Goal: Contribute content

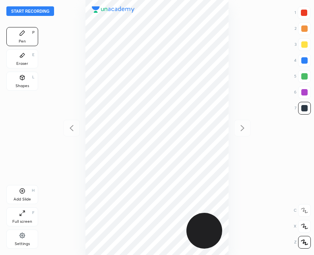
scroll to position [255, 187]
click at [33, 12] on button "Start recording" at bounding box center [30, 11] width 48 height 10
click at [29, 13] on button "End recording" at bounding box center [28, 11] width 44 height 10
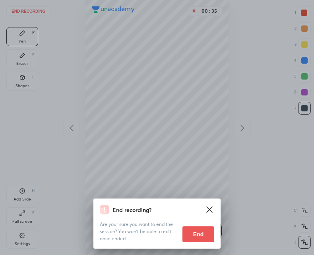
click at [194, 241] on button "End" at bounding box center [198, 234] width 32 height 16
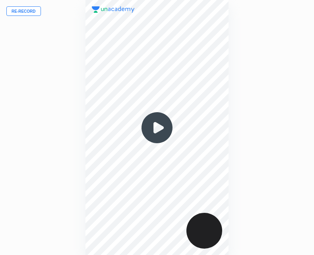
click at [26, 11] on button "Re-record" at bounding box center [23, 11] width 35 height 10
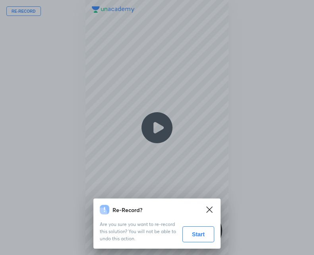
click at [191, 234] on button "Start" at bounding box center [198, 234] width 32 height 16
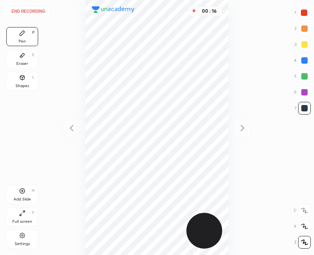
click at [21, 192] on icon at bounding box center [22, 190] width 6 height 6
click at [70, 129] on icon at bounding box center [72, 128] width 10 height 10
click at [21, 194] on div "Add Slide H" at bounding box center [22, 194] width 32 height 19
click at [62, 131] on div "End recording 1 2 3 4 5 6 7 R O A L C X Z Erase all C X Z Pen P Eraser E Shapes…" at bounding box center [157, 127] width 314 height 255
click at [72, 126] on icon at bounding box center [71, 128] width 4 height 6
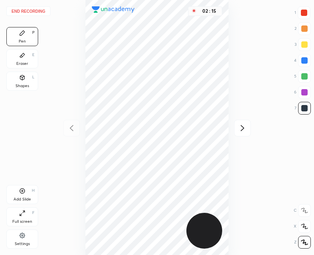
click at [31, 10] on button "End recording" at bounding box center [28, 11] width 44 height 10
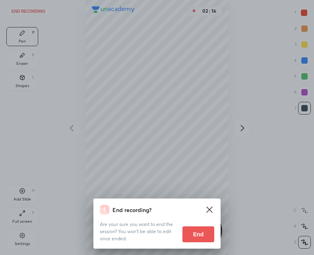
click at [200, 234] on button "End" at bounding box center [198, 234] width 32 height 16
